Goal: Information Seeking & Learning: Learn about a topic

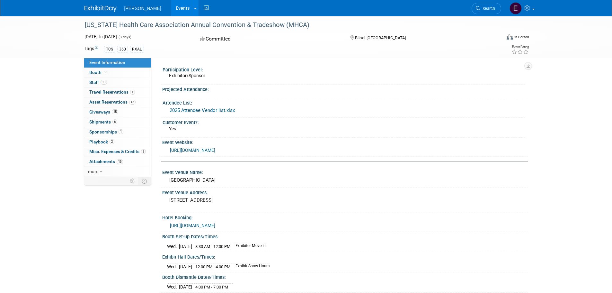
click at [171, 11] on link "Events" at bounding box center [182, 8] width 23 height 16
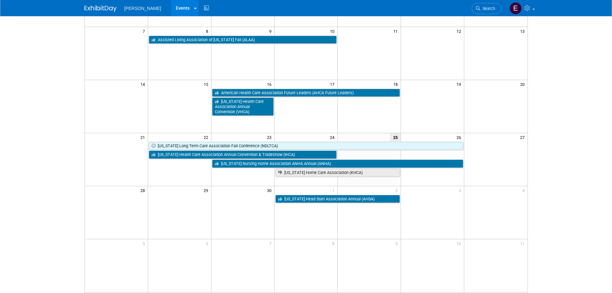
scroll to position [96, 0]
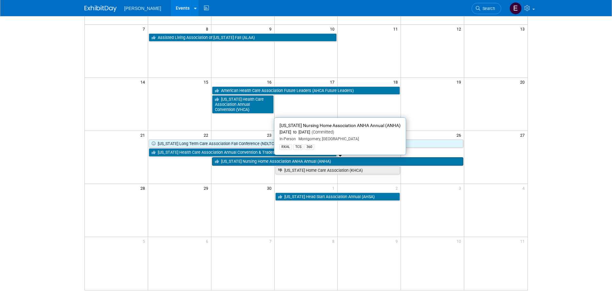
click at [236, 161] on link "[US_STATE] Nursing Home Association ANHA Annual (ANHA)" at bounding box center [337, 161] width 251 height 8
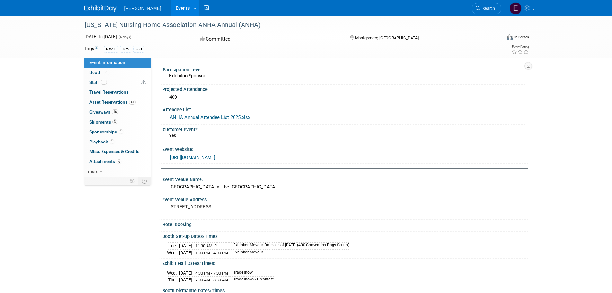
scroll to position [96, 0]
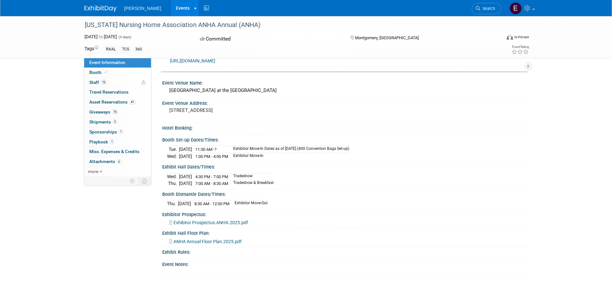
click at [216, 220] on span "Exhibitor Prospectus.ANHA.2025.pdf" at bounding box center [210, 222] width 74 height 5
click at [93, 172] on span "more" at bounding box center [93, 171] width 10 height 5
click at [104, 161] on span "Attachments 6" at bounding box center [105, 161] width 32 height 5
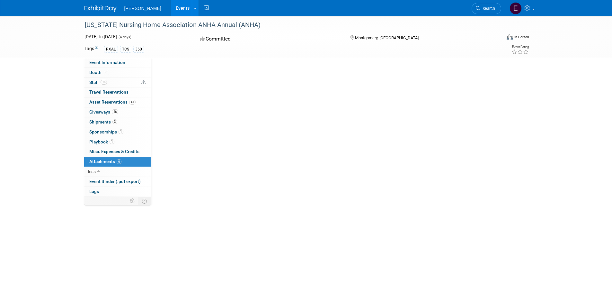
scroll to position [0, 0]
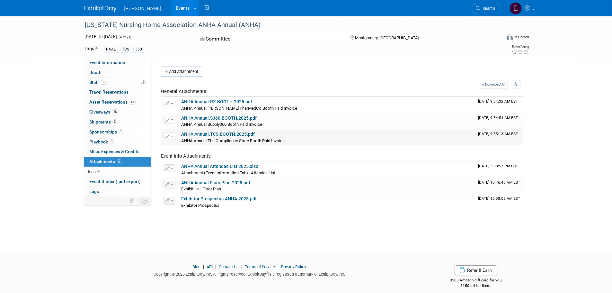
click at [294, 138] on div "ANHA Annual The Compliance Store Booth Paid Invoice ANHA Annual The Compliance …" at bounding box center [327, 140] width 292 height 6
click at [238, 132] on link "ANHA Annual.TCS.BOOTH.2025.pdf" at bounding box center [218, 133] width 74 height 5
click at [111, 183] on span "Event Binder (.pdf export)" at bounding box center [114, 181] width 51 height 5
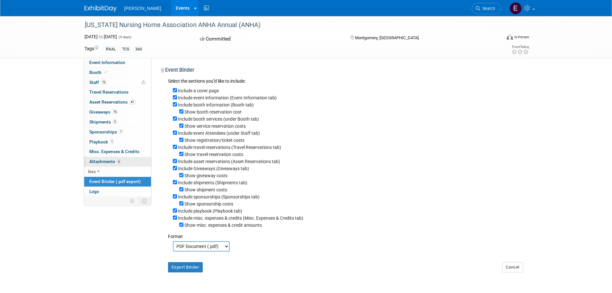
click at [104, 160] on span "Attachments 6" at bounding box center [105, 161] width 32 height 5
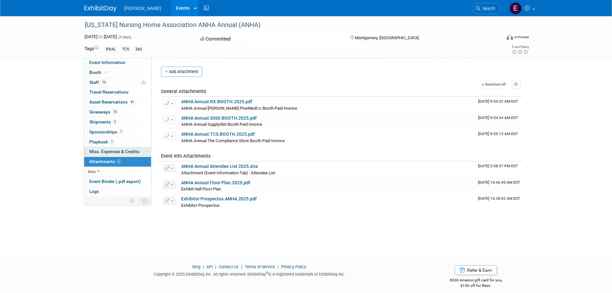
click at [104, 149] on span "Misc. Expenses & Credits 0" at bounding box center [114, 151] width 50 height 5
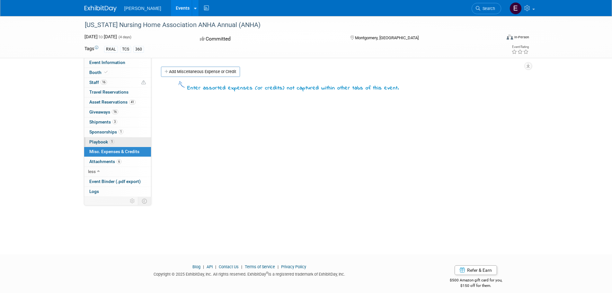
click at [103, 142] on span "Playbook 1" at bounding box center [101, 141] width 25 height 5
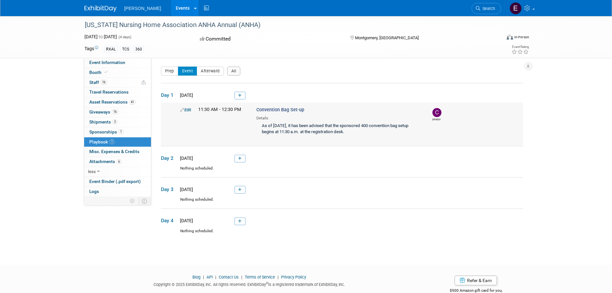
click at [436, 115] on img at bounding box center [436, 112] width 9 height 9
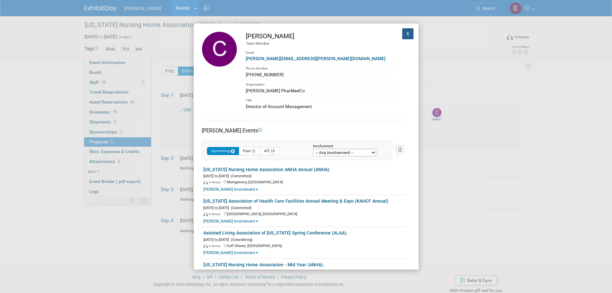
click at [404, 36] on button "X" at bounding box center [408, 33] width 12 height 11
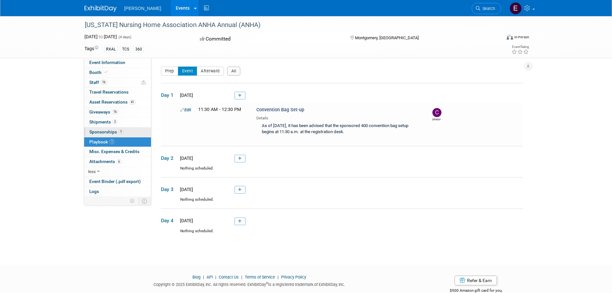
click at [115, 130] on span "Sponsorships 1" at bounding box center [106, 131] width 34 height 5
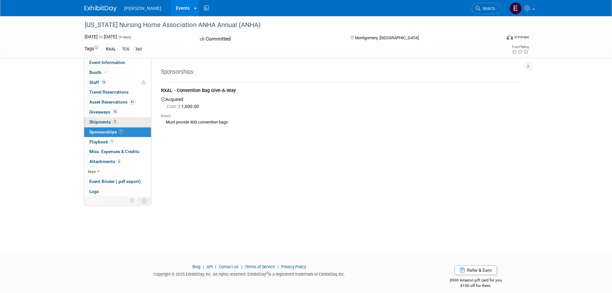
click at [117, 119] on link "3 Shipments 3" at bounding box center [117, 122] width 67 height 10
